Goal: Task Accomplishment & Management: Manage account settings

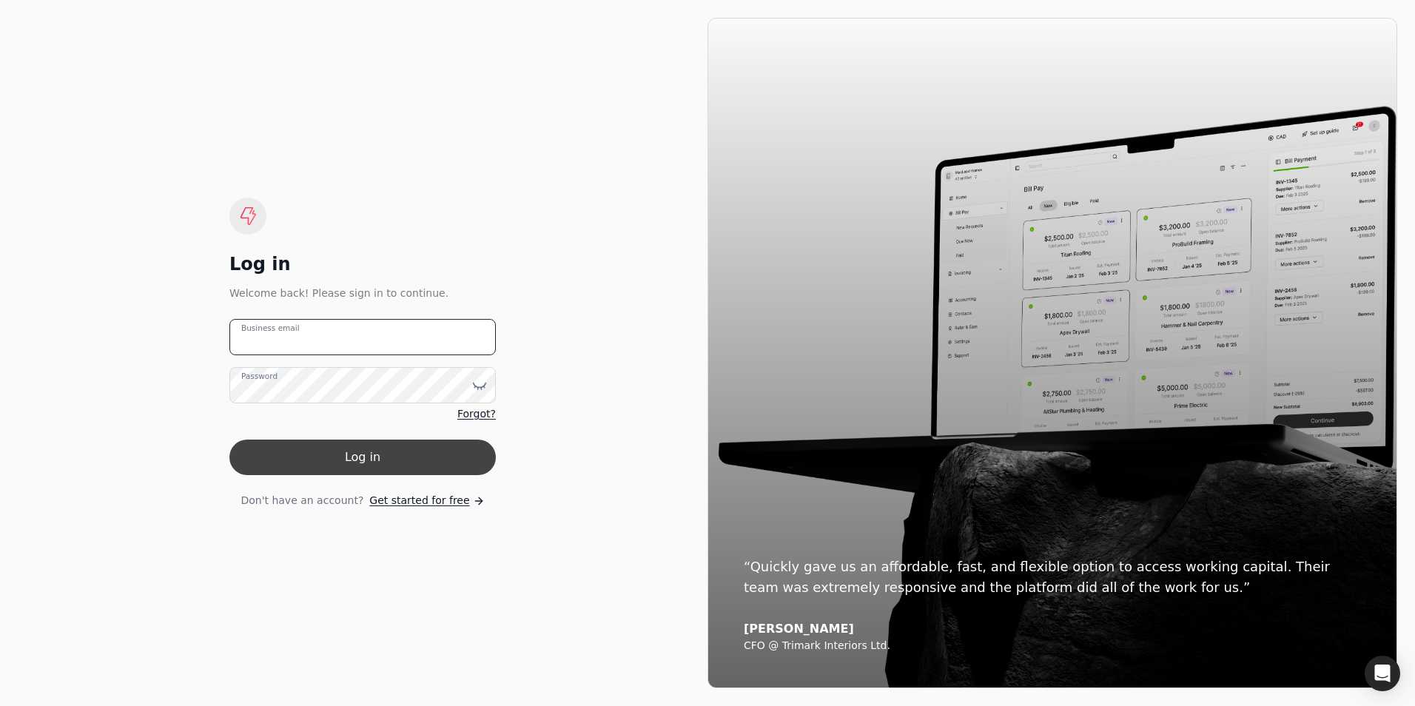
type email "[PERSON_NAME][EMAIL_ADDRESS][PERSON_NAME][DOMAIN_NAME]"
click at [329, 450] on button "Log in" at bounding box center [362, 458] width 266 height 36
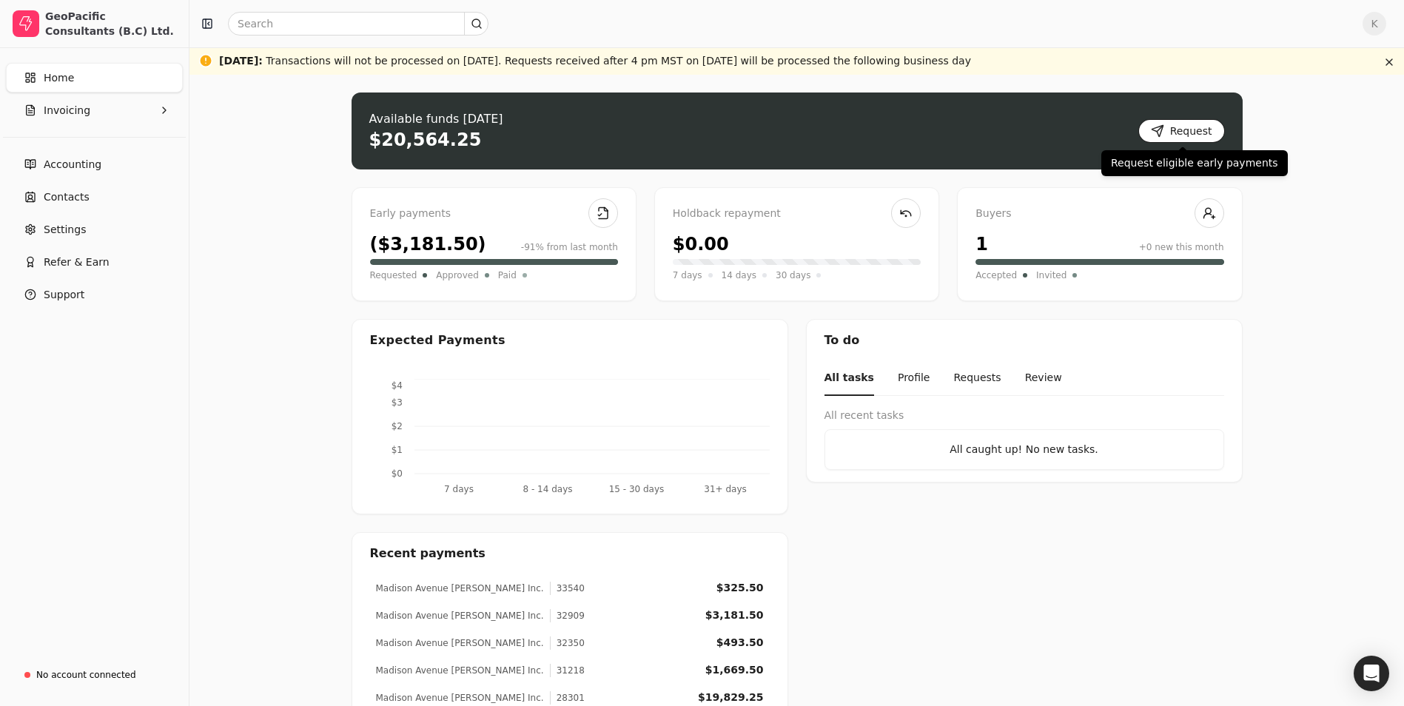
click at [1205, 130] on button "Request" at bounding box center [1181, 131] width 87 height 24
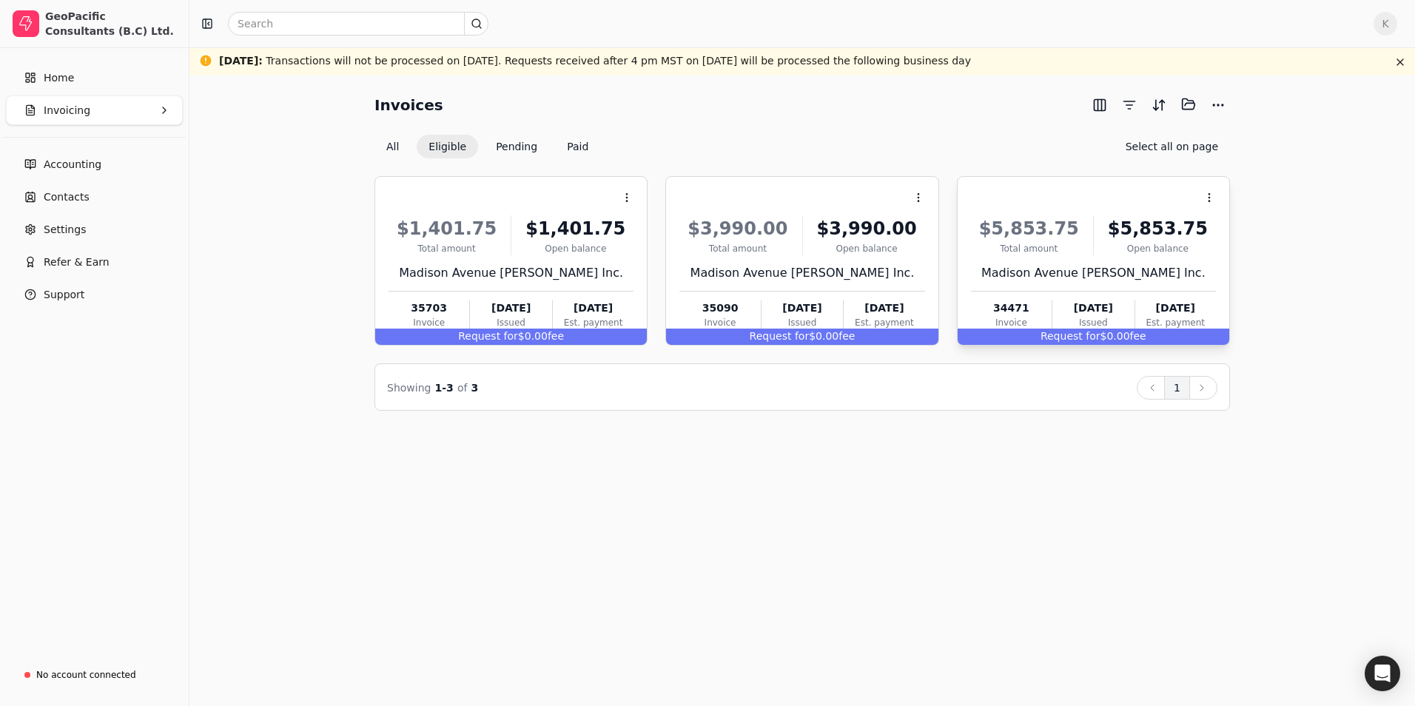
click at [1120, 244] on div "Open balance" at bounding box center [1158, 248] width 116 height 13
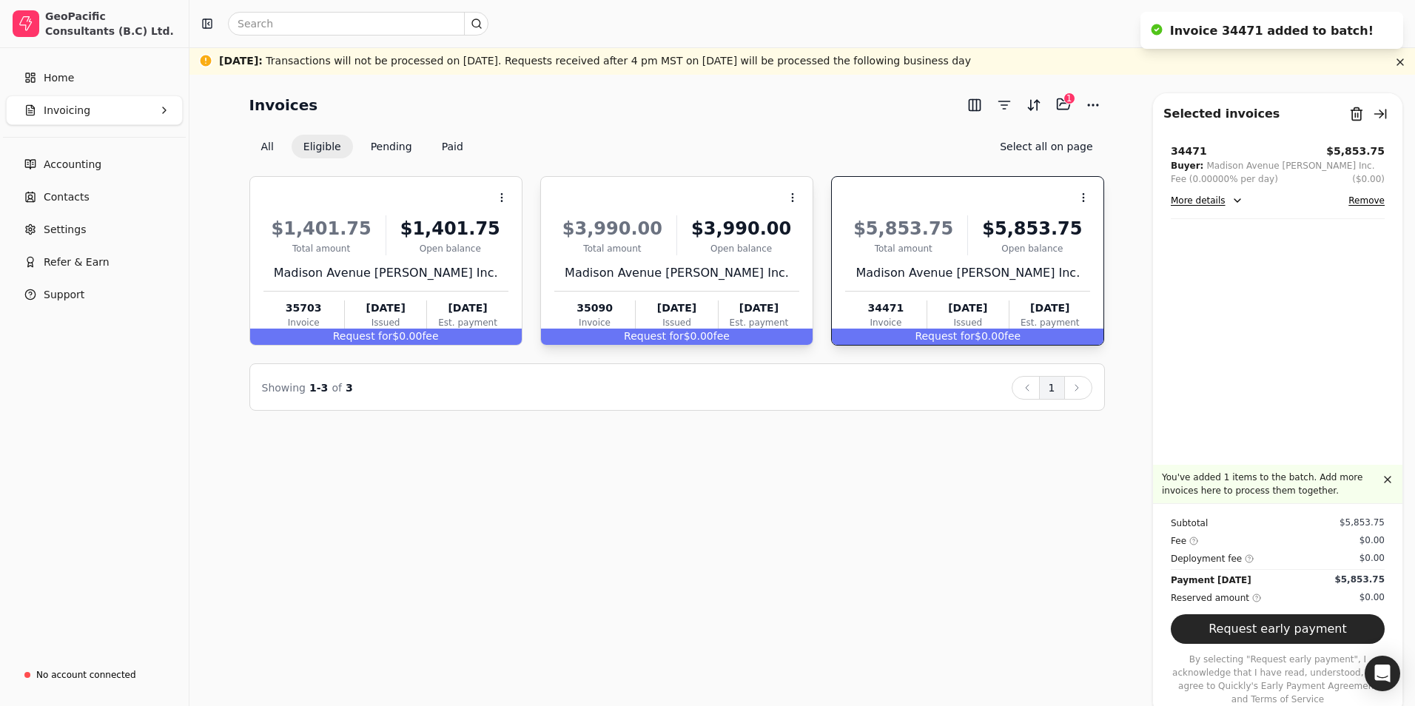
click at [682, 252] on div "$3,990.00 Total amount $3,990.00 Open balance" at bounding box center [676, 235] width 245 height 40
click at [739, 280] on div "Madison Avenue [PERSON_NAME] Inc." at bounding box center [676, 273] width 245 height 18
click at [1254, 643] on button "Request early payment" at bounding box center [1278, 629] width 214 height 30
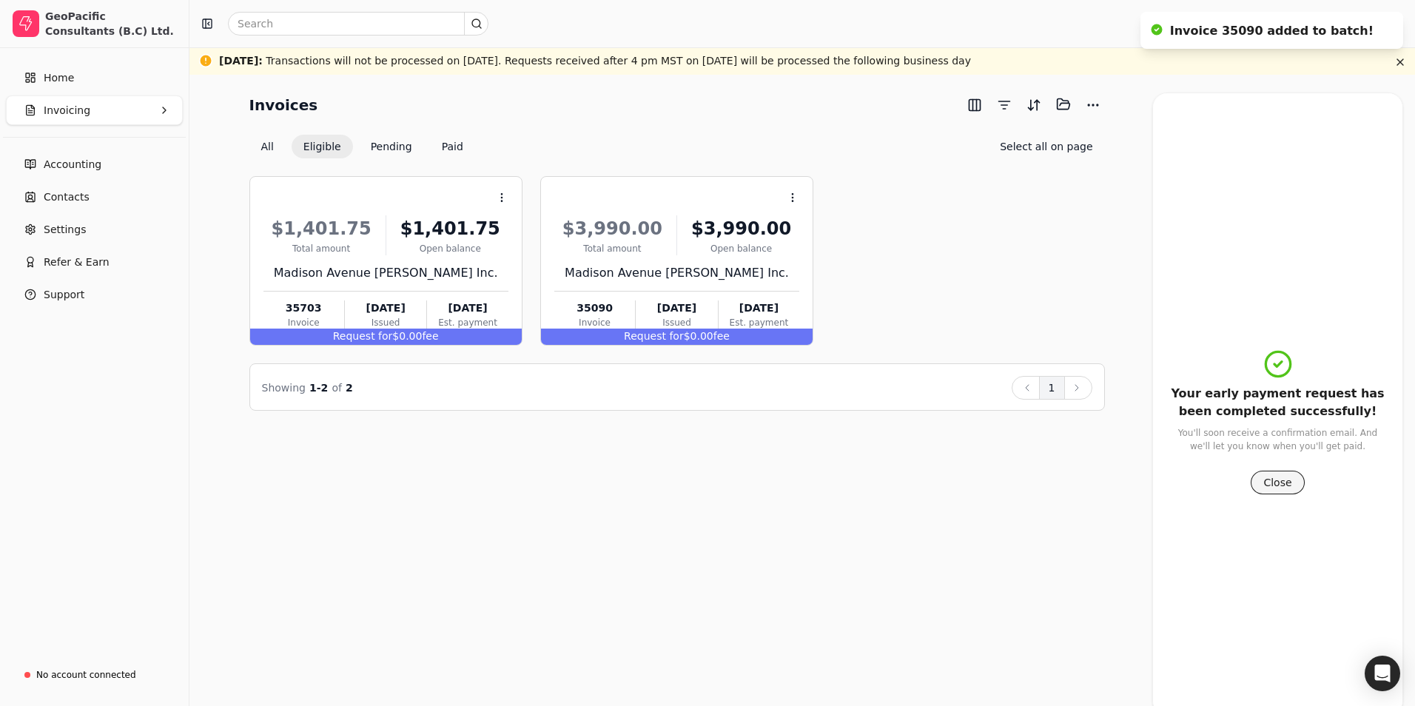
click at [1269, 485] on button "Close" at bounding box center [1277, 483] width 53 height 24
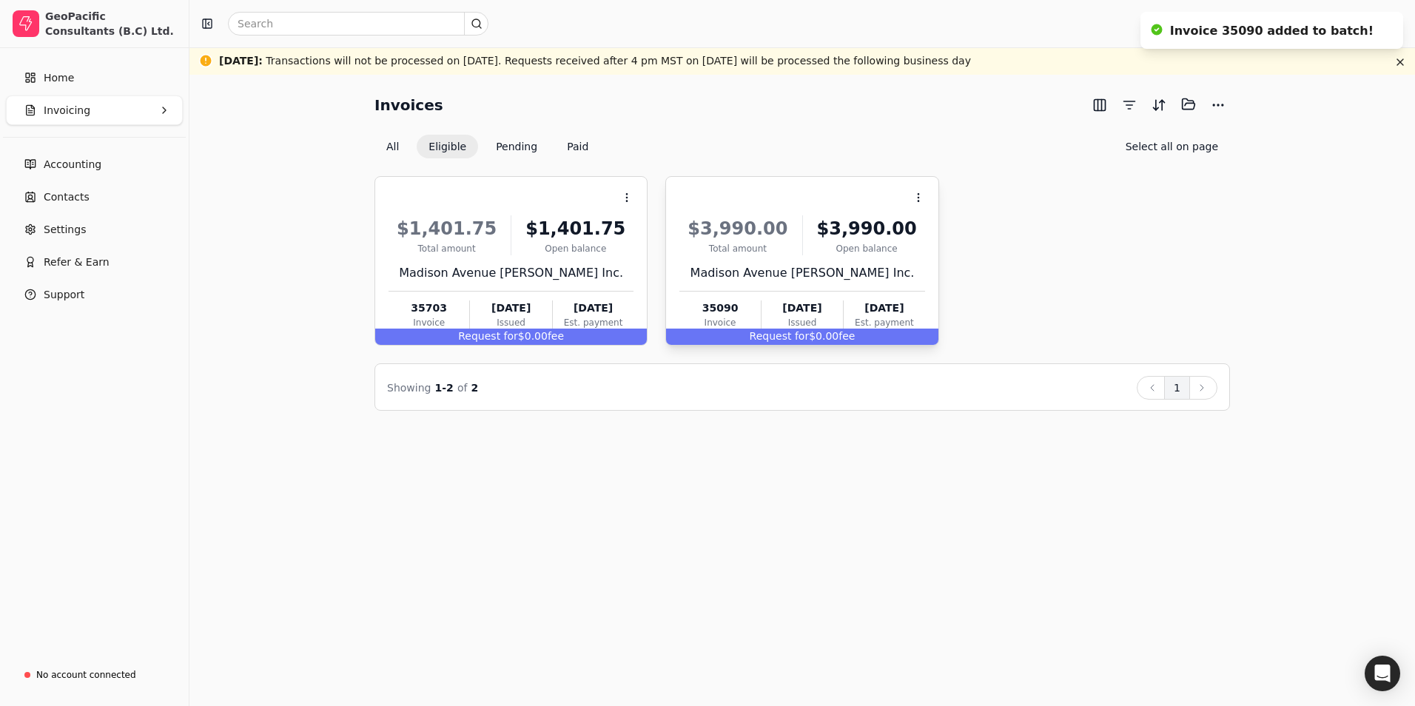
click at [806, 260] on div "$3,990.00 Total amount $3,990.00 Open [STREET_ADDRESS] [PERSON_NAME] Inc. 35090…" at bounding box center [802, 270] width 245 height 127
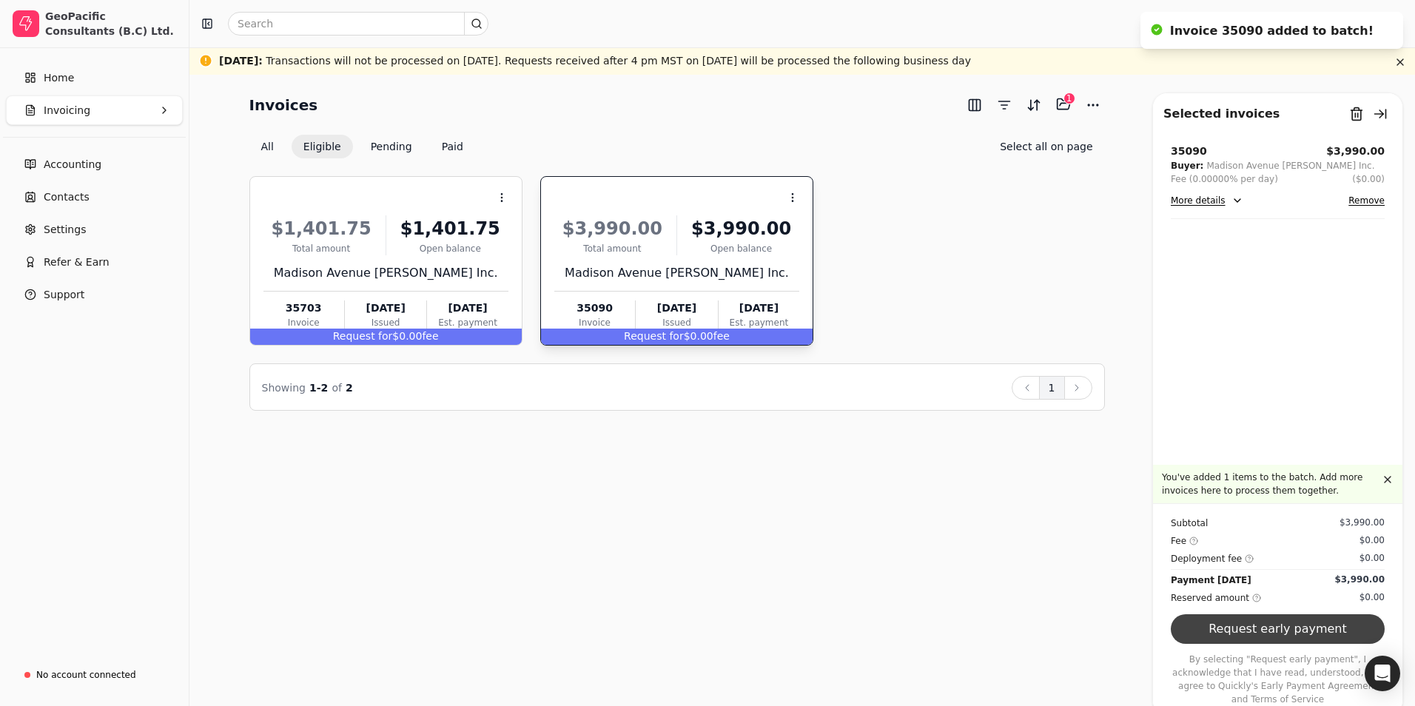
click at [1257, 640] on button "Request early payment" at bounding box center [1278, 629] width 214 height 30
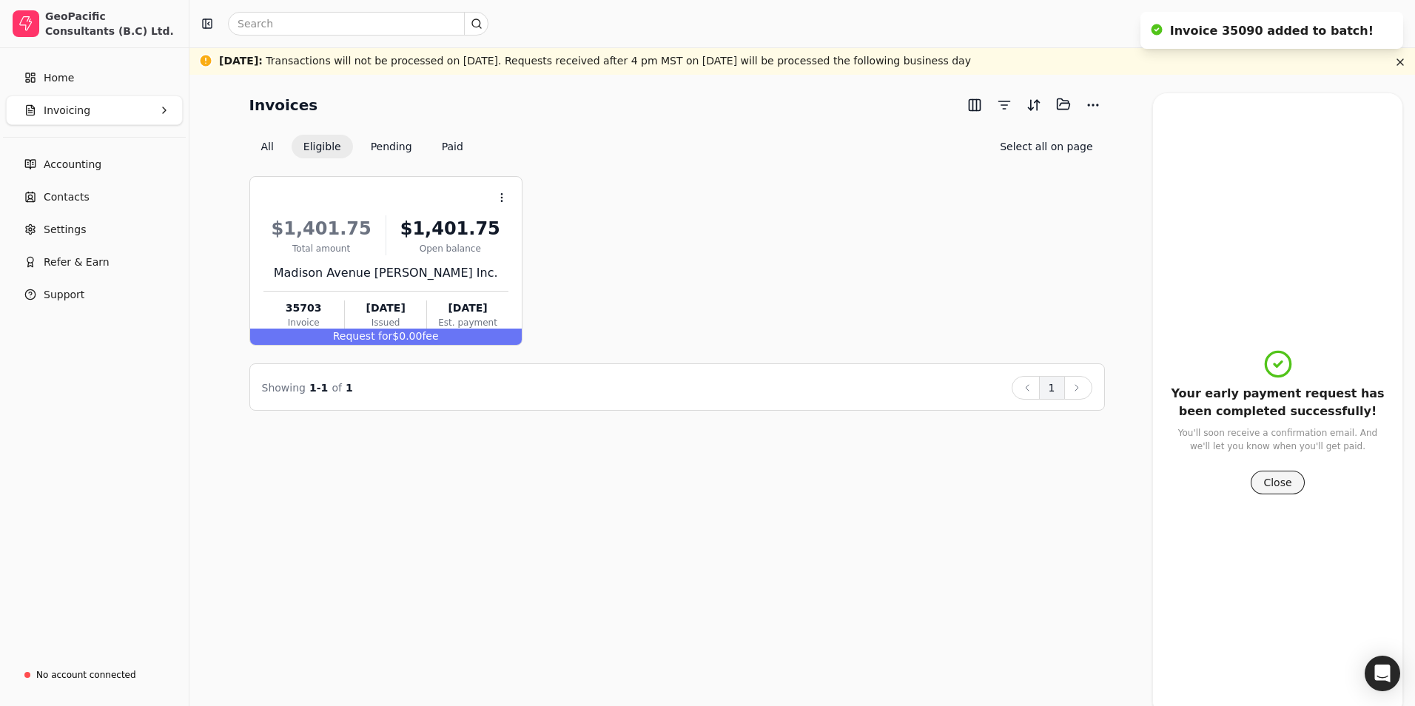
click at [1270, 479] on button "Close" at bounding box center [1277, 483] width 53 height 24
